Goal: Task Accomplishment & Management: Use online tool/utility

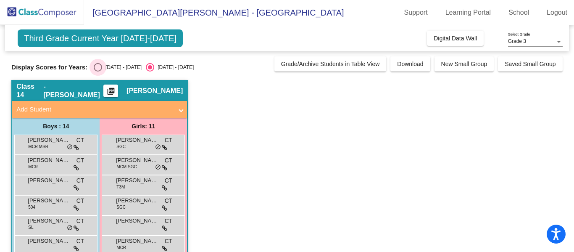
click at [102, 67] on div "[DATE] - [DATE]" at bounding box center [121, 67] width 39 height 8
click at [97, 71] on input "[DATE] - [DATE]" at bounding box center [97, 71] width 0 height 0
radio input "true"
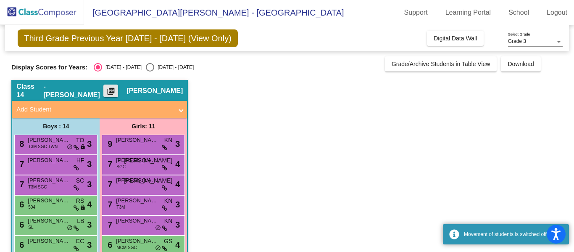
click at [116, 93] on mat-icon "picture_as_pdf" at bounding box center [111, 93] width 10 height 12
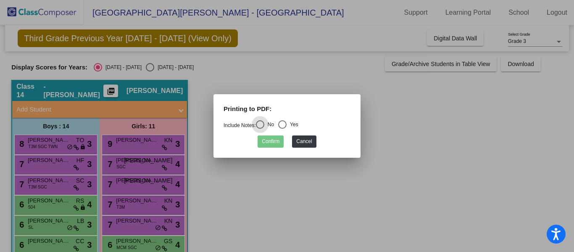
click at [286, 126] on div "Select an option" at bounding box center [282, 124] width 8 height 8
click at [282, 129] on input "Yes" at bounding box center [282, 129] width 0 height 0
radio input "true"
click at [277, 136] on button "Confirm" at bounding box center [270, 141] width 26 height 12
